Goal: Transaction & Acquisition: Download file/media

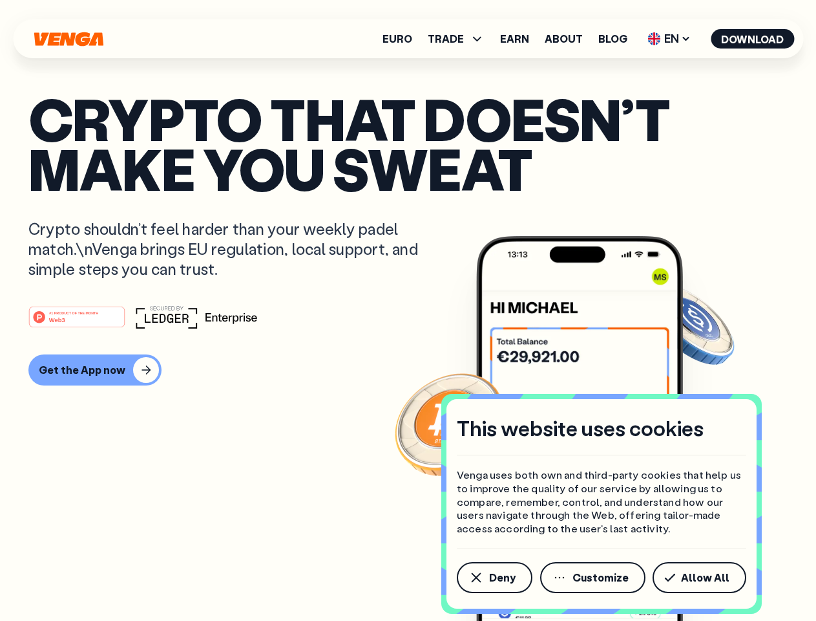
click at [408, 310] on div "#1 PRODUCT OF THE MONTH Web3" at bounding box center [408, 316] width 760 height 23
click at [494, 577] on span "Deny" at bounding box center [502, 577] width 27 height 10
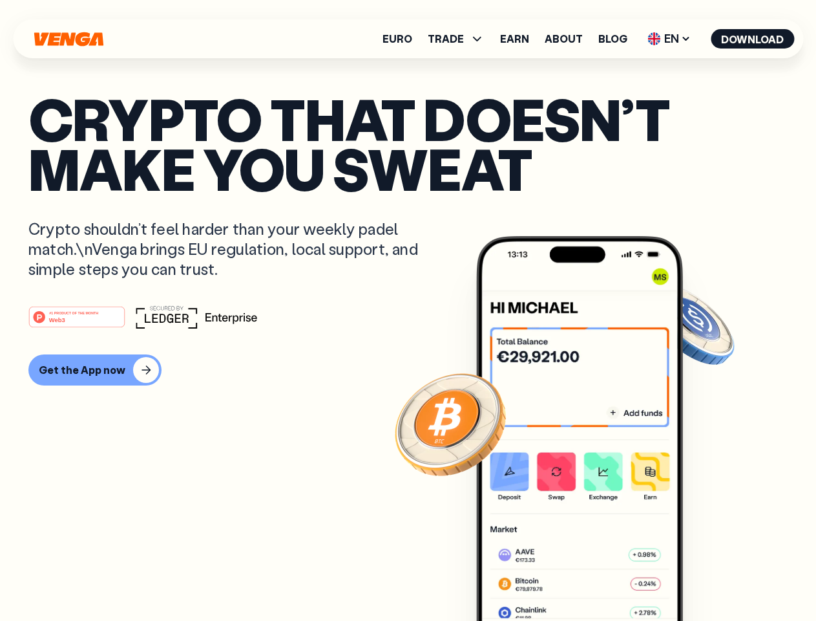
click at [594, 577] on img at bounding box center [579, 452] width 207 height 433
click at [702, 577] on article "Crypto that doesn’t make you sweat Crypto shouldn’t feel harder than your weekl…" at bounding box center [408, 336] width 760 height 485
click at [460, 39] on span "TRADE" at bounding box center [446, 39] width 36 height 10
click at [670, 39] on span "EN" at bounding box center [669, 38] width 52 height 21
click at [753, 39] on button "Download" at bounding box center [752, 38] width 83 height 19
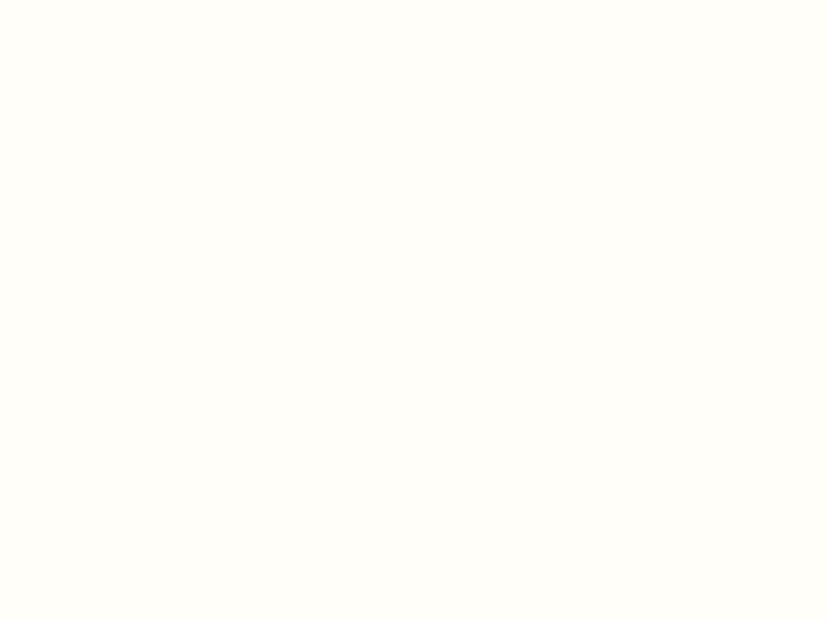
click at [408, 0] on html "This website uses cookies Venga uses both own and third-party cookies that help…" at bounding box center [413, 0] width 827 height 0
click at [93, 0] on html "This website uses cookies Venga uses both own and third-party cookies that help…" at bounding box center [413, 0] width 827 height 0
click at [79, 0] on html "This website uses cookies Venga uses both own and third-party cookies that help…" at bounding box center [413, 0] width 827 height 0
